Goal: Task Accomplishment & Management: Manage account settings

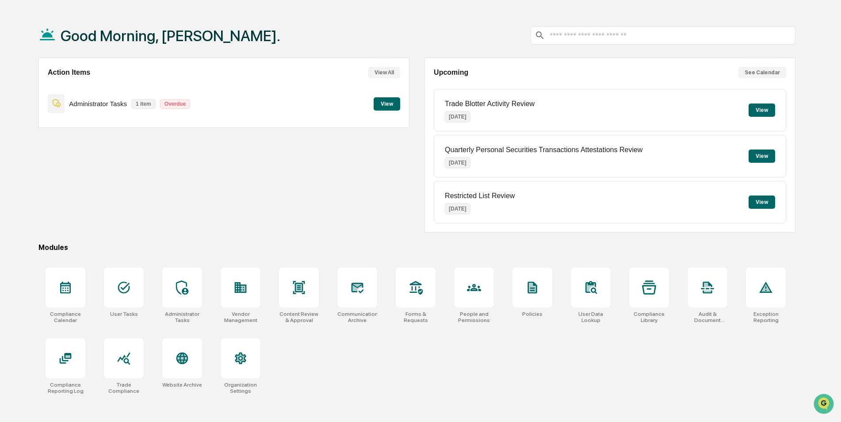
scroll to position [42, 0]
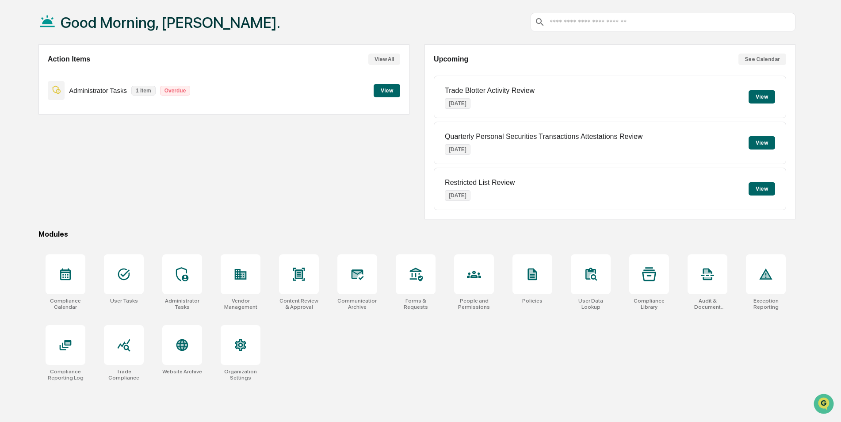
click at [411, 94] on div "Action Items View All Administrator Tasks 1 item Overdue View Upcoming See Cale…" at bounding box center [416, 131] width 757 height 175
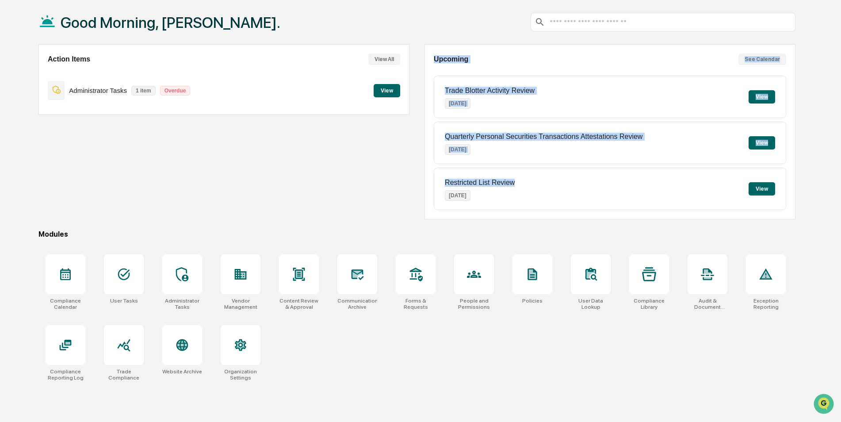
drag, startPoint x: 566, startPoint y: 219, endPoint x: 392, endPoint y: 211, distance: 173.6
click at [392, 211] on div "Action Items View All Administrator Tasks 1 item Overdue View Upcoming See Cale…" at bounding box center [416, 131] width 757 height 175
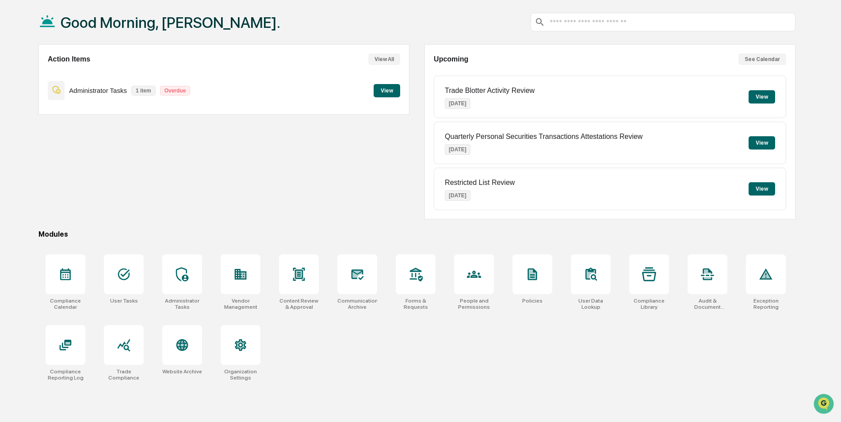
drag, startPoint x: 392, startPoint y: 211, endPoint x: 361, endPoint y: 200, distance: 33.4
click at [361, 200] on div "Action Items View All Administrator Tasks 1 item Overdue View" at bounding box center [223, 131] width 371 height 175
click at [360, 198] on div "Action Items View All Administrator Tasks 1 item Overdue View" at bounding box center [223, 131] width 371 height 175
click at [345, 191] on div "Action Items View All Administrator Tasks 1 item Overdue View" at bounding box center [223, 131] width 371 height 175
drag, startPoint x: 340, startPoint y: 188, endPoint x: 322, endPoint y: 185, distance: 17.9
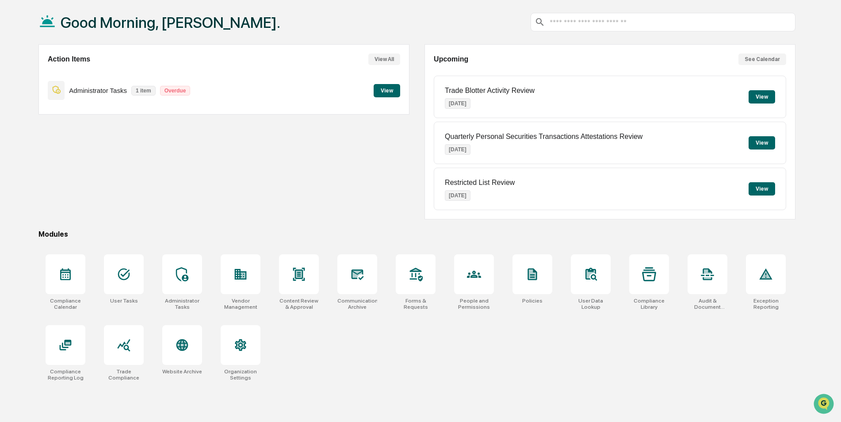
click at [322, 185] on div "Action Items View All Administrator Tasks 1 item Overdue View" at bounding box center [223, 131] width 371 height 175
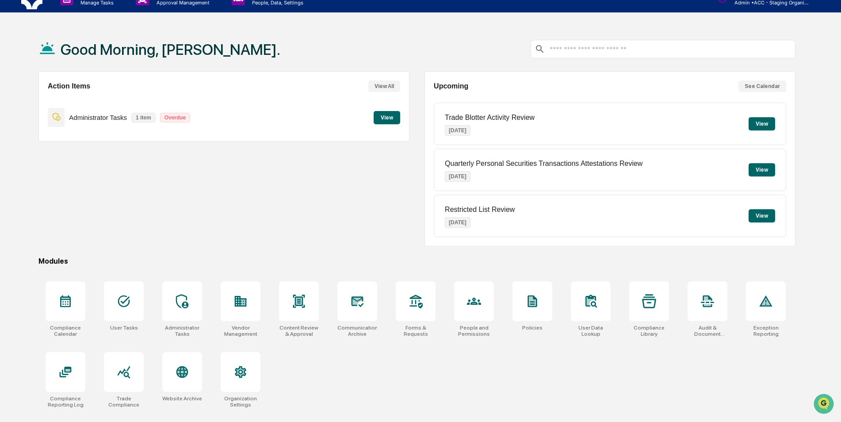
scroll to position [0, 0]
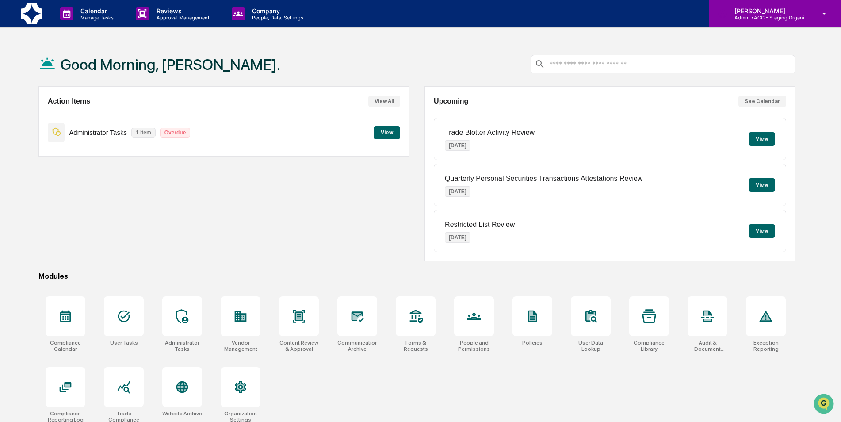
click at [755, 11] on p "[PERSON_NAME]" at bounding box center [769, 11] width 82 height 8
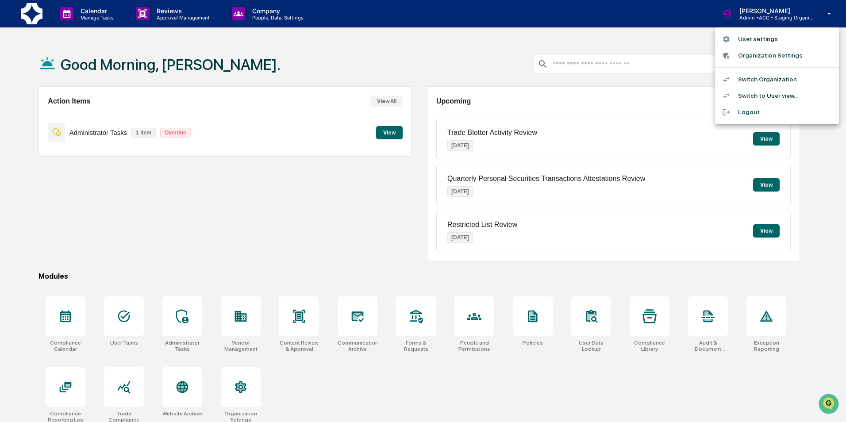
click at [746, 82] on li "Switch Organization" at bounding box center [777, 79] width 124 height 16
